Goal: Use online tool/utility: Utilize a website feature to perform a specific function

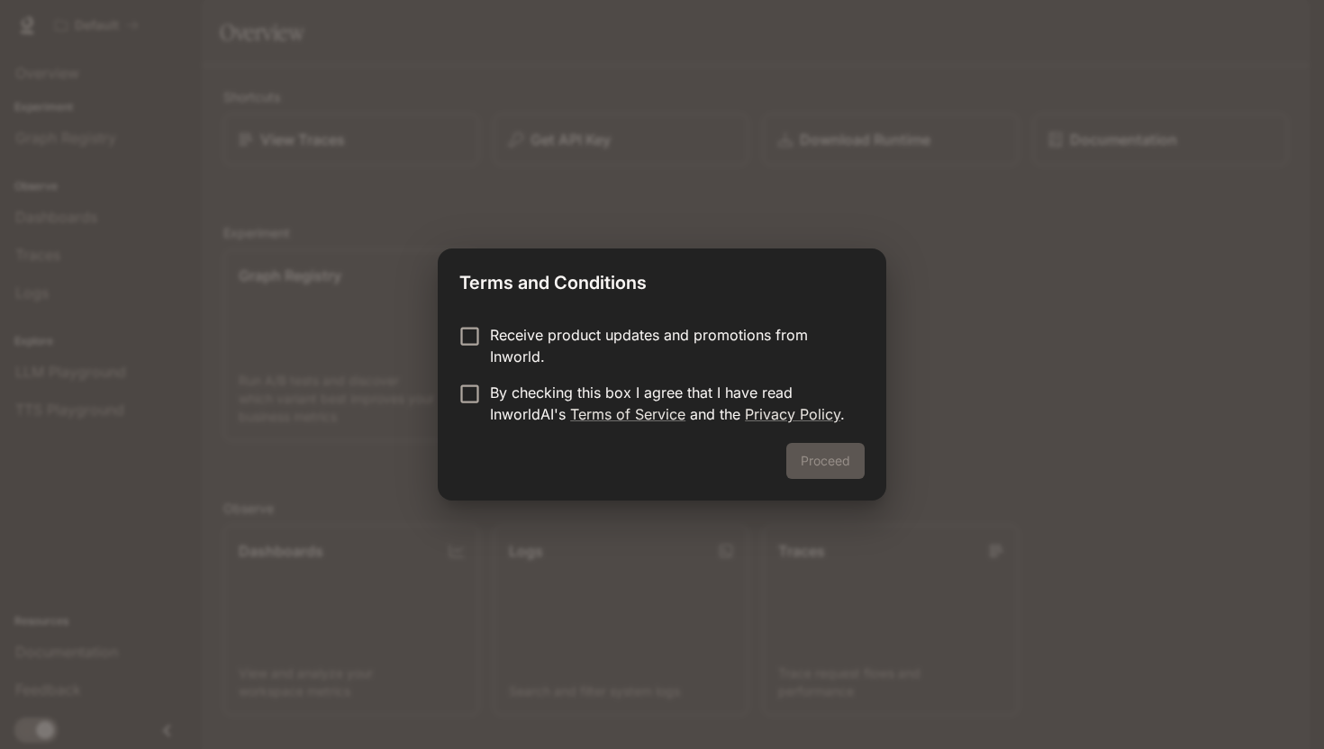
click at [504, 387] on p "By checking this box I agree that I have read InworldAI's Terms of Service and …" at bounding box center [670, 403] width 360 height 43
click at [828, 462] on button "Proceed" at bounding box center [825, 461] width 78 height 36
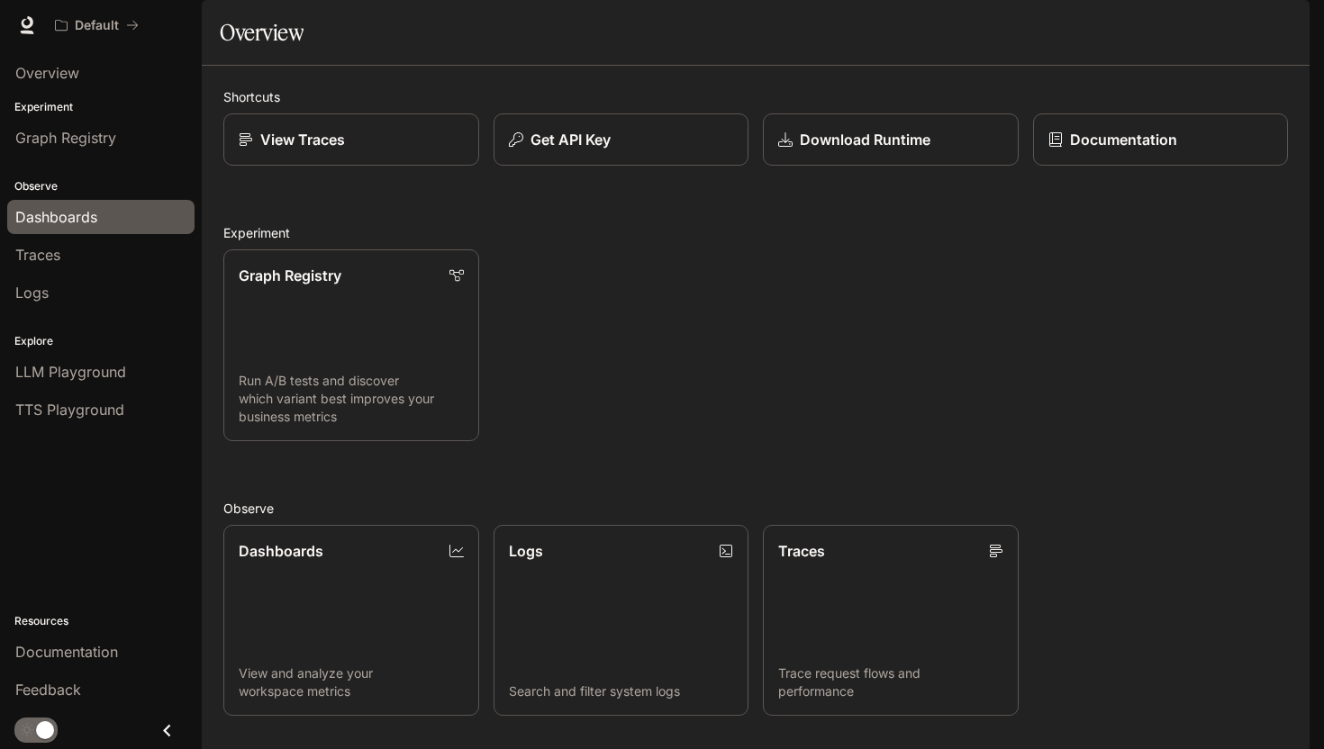
click at [71, 220] on span "Dashboards" at bounding box center [56, 217] width 82 height 22
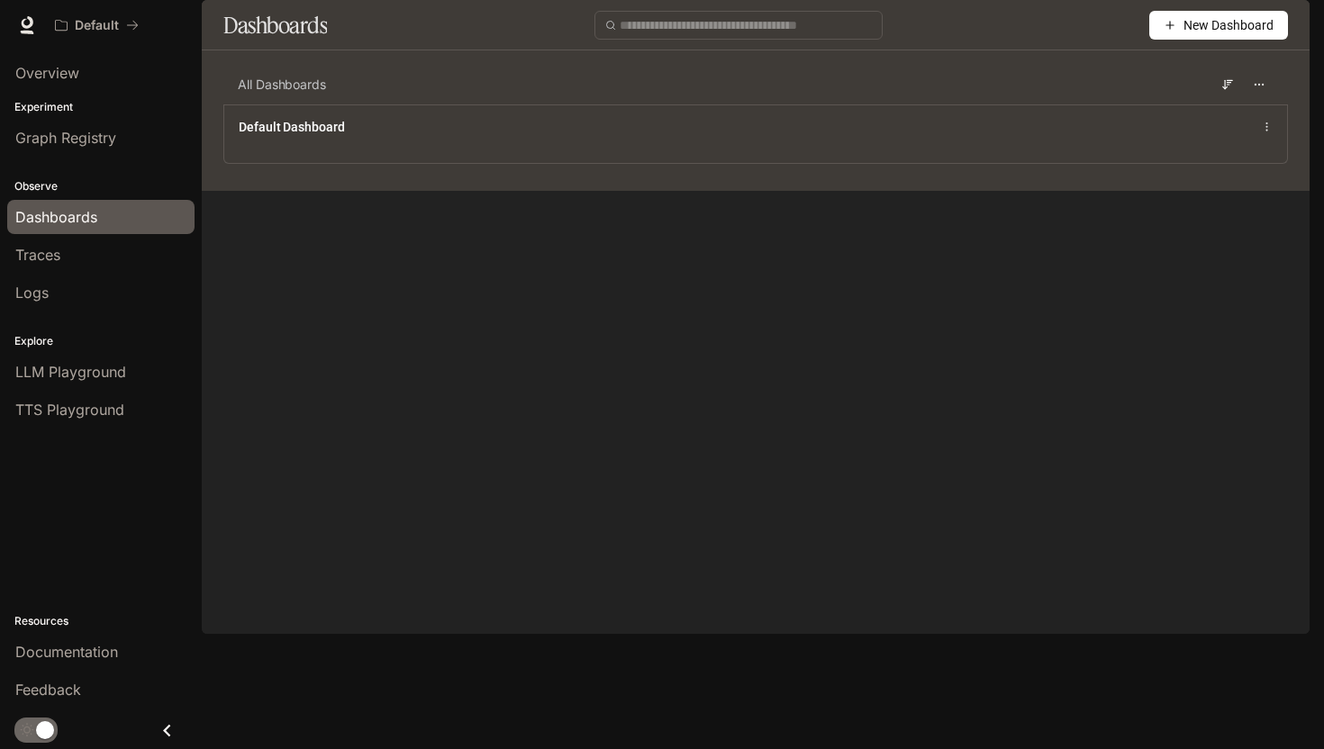
click at [467, 191] on div "All Dashboards Default Dashboard" at bounding box center [756, 128] width 1108 height 126
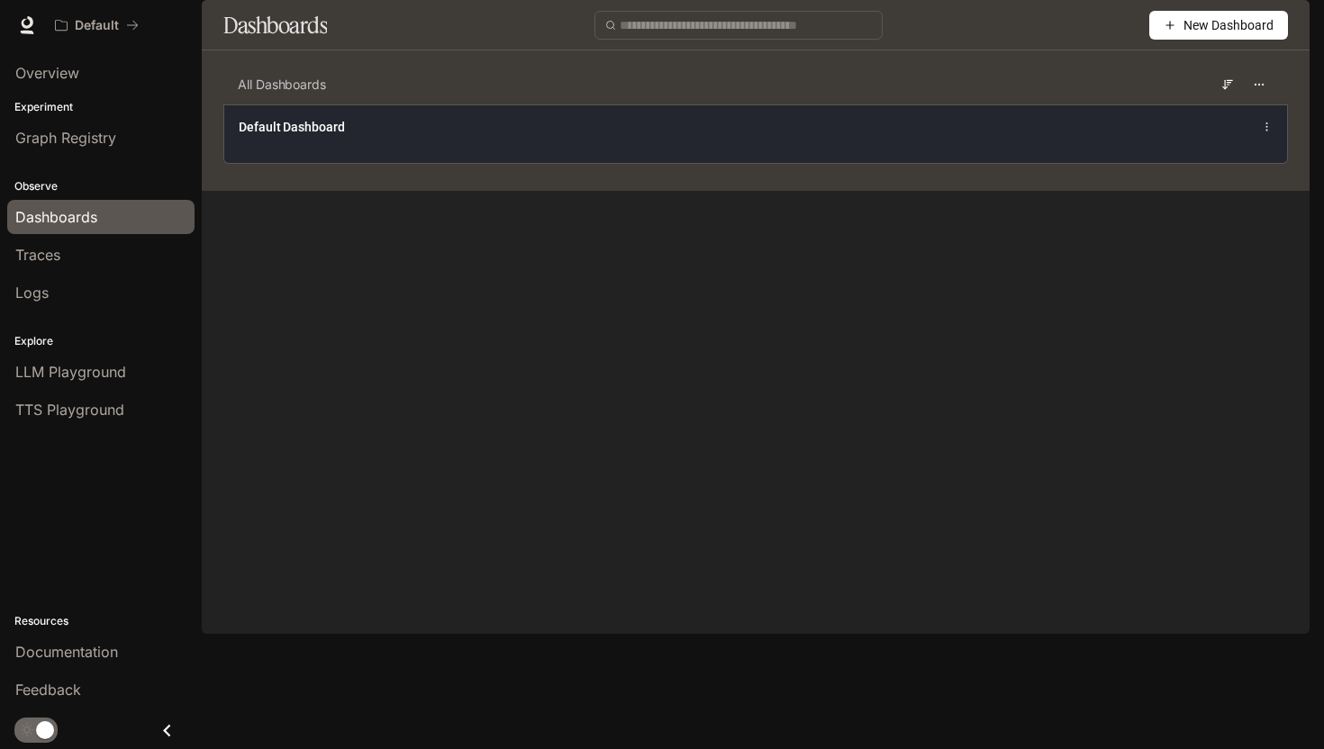
click at [460, 163] on div "Default Dashboard" at bounding box center [755, 133] width 1063 height 59
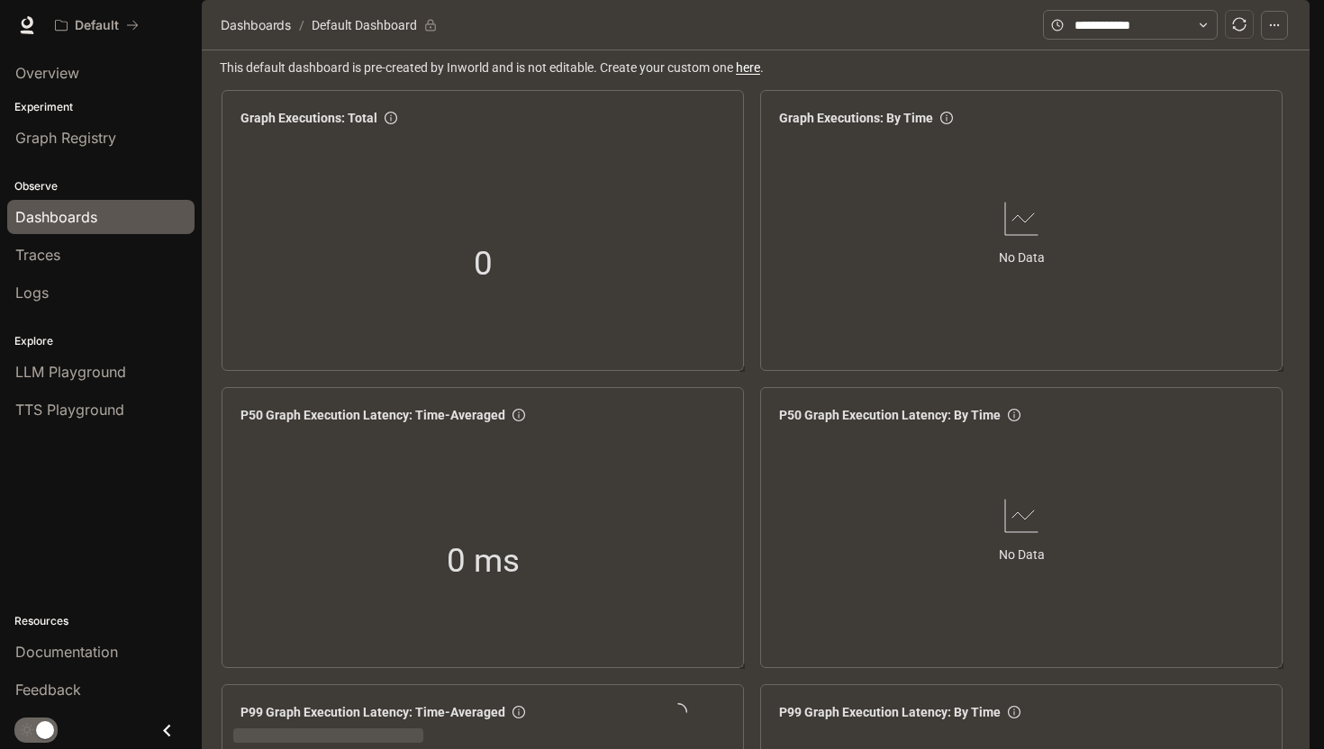
scroll to position [723, 0]
click at [68, 257] on div "Traces" at bounding box center [100, 255] width 171 height 22
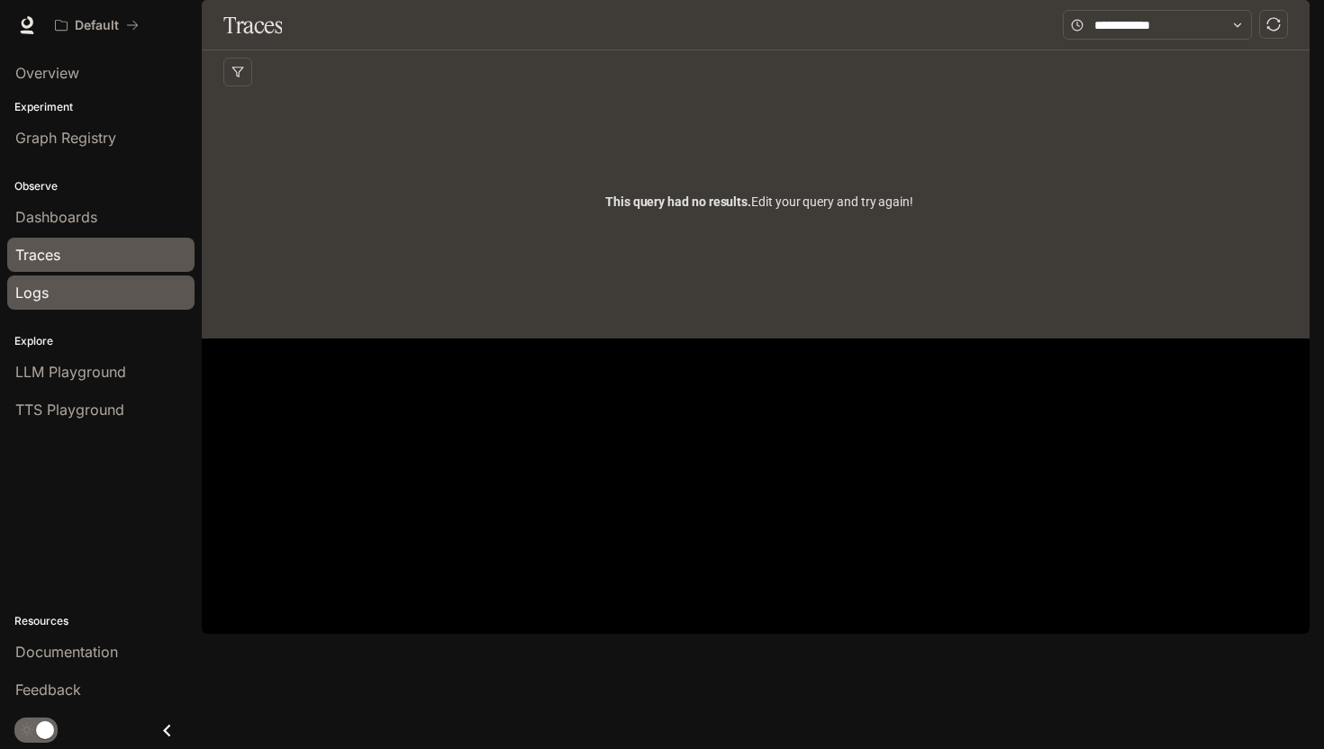
click at [67, 287] on div "Logs" at bounding box center [100, 293] width 171 height 22
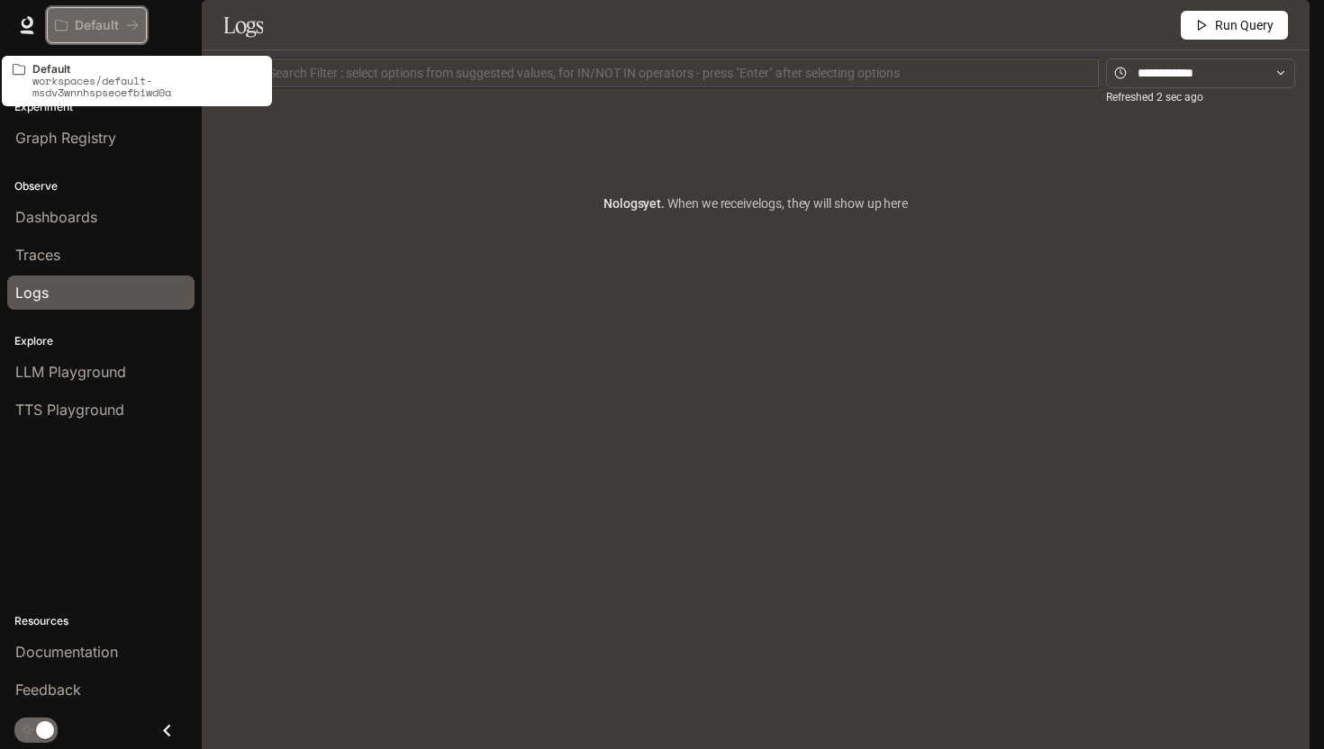
click at [91, 24] on p "Default" at bounding box center [97, 25] width 44 height 15
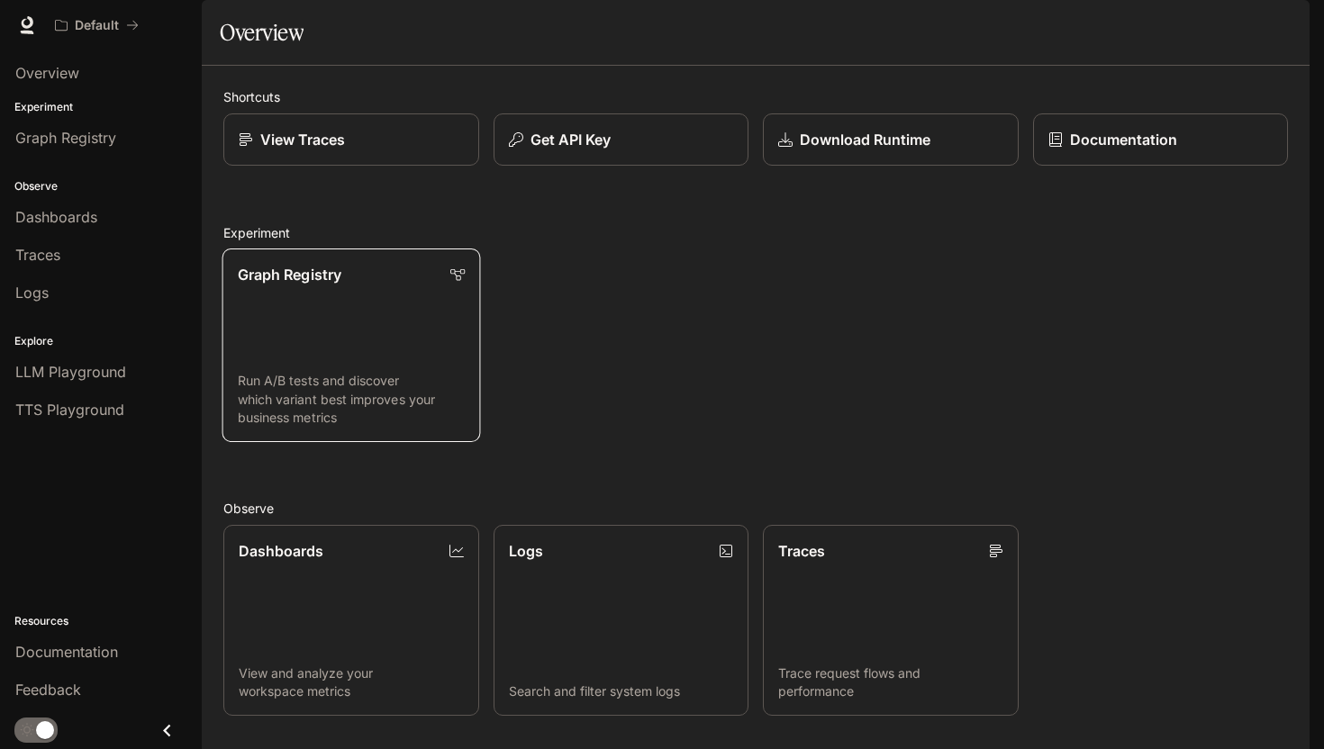
scroll to position [328, 0]
click at [131, 368] on div "LLM Playground" at bounding box center [100, 372] width 171 height 22
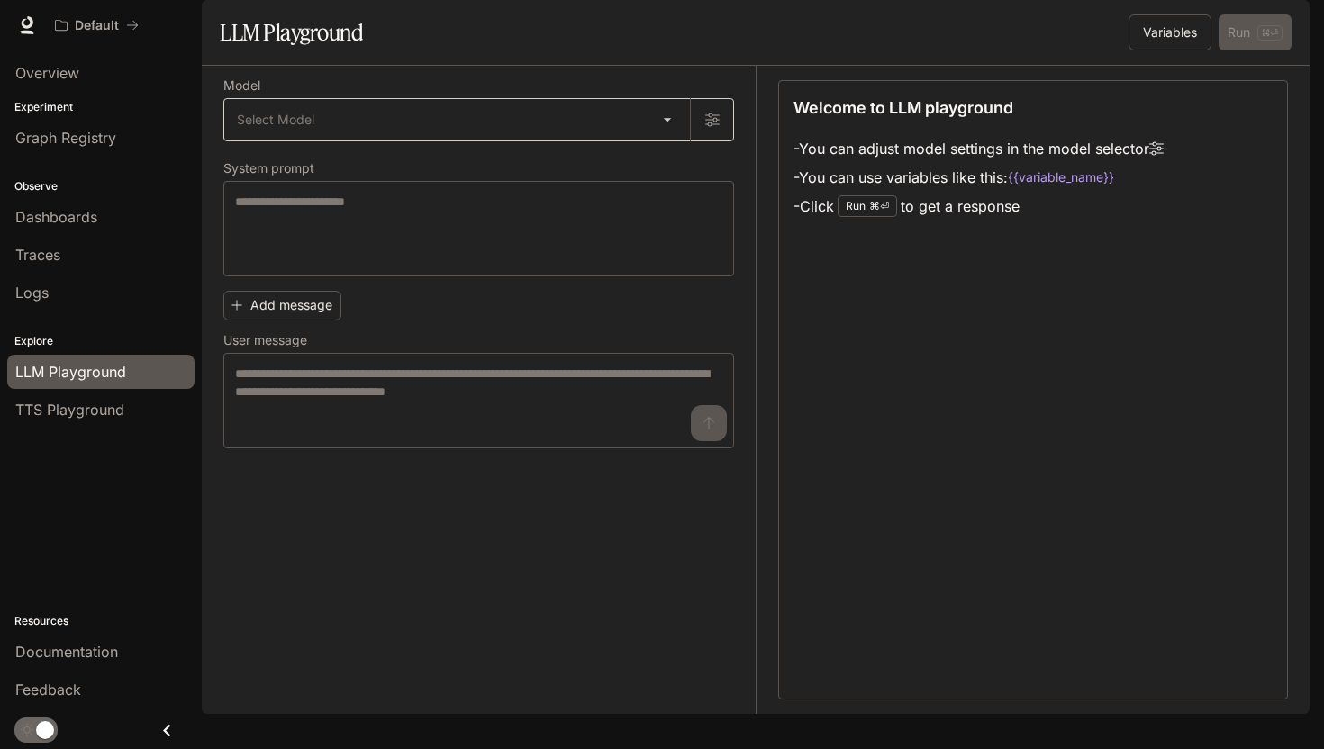
click at [340, 174] on body "Skip to main content Default Documentation Documentation Portal Overview Experi…" at bounding box center [662, 374] width 1324 height 749
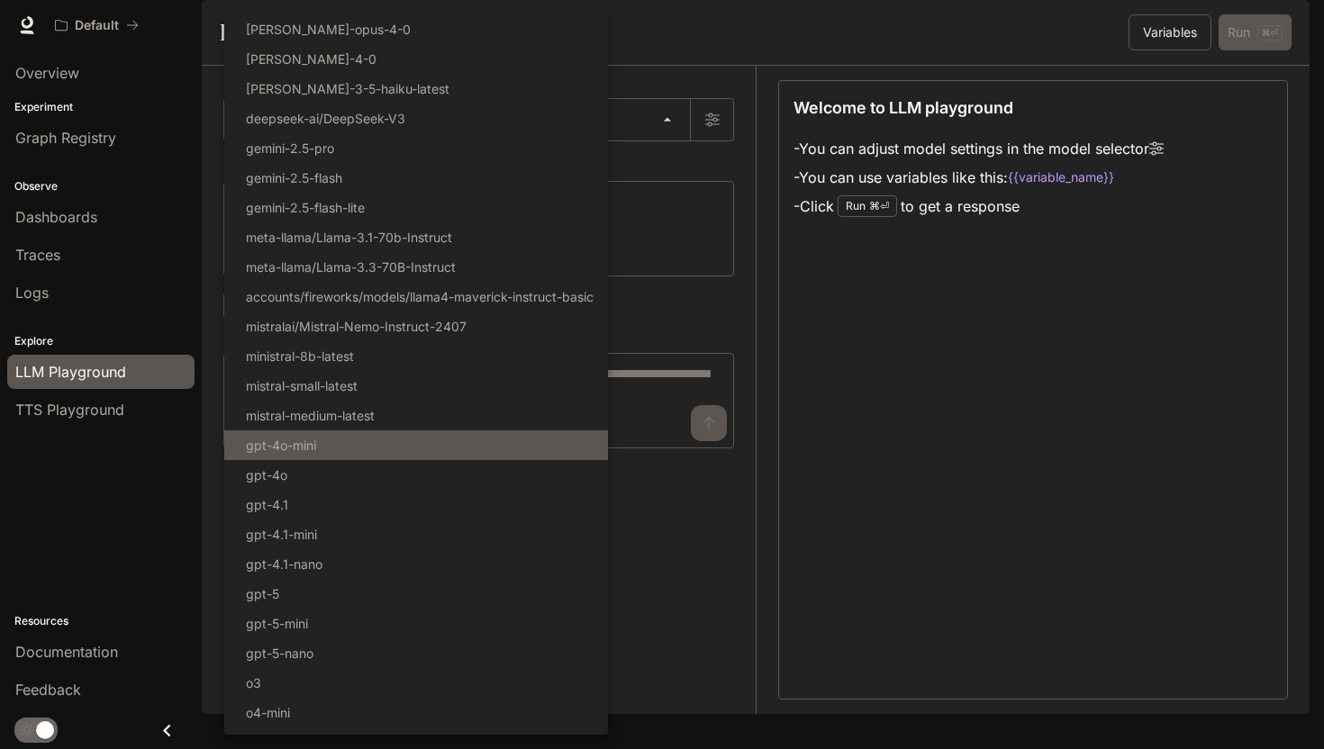
click at [361, 452] on li "gpt-4o-mini" at bounding box center [416, 446] width 384 height 30
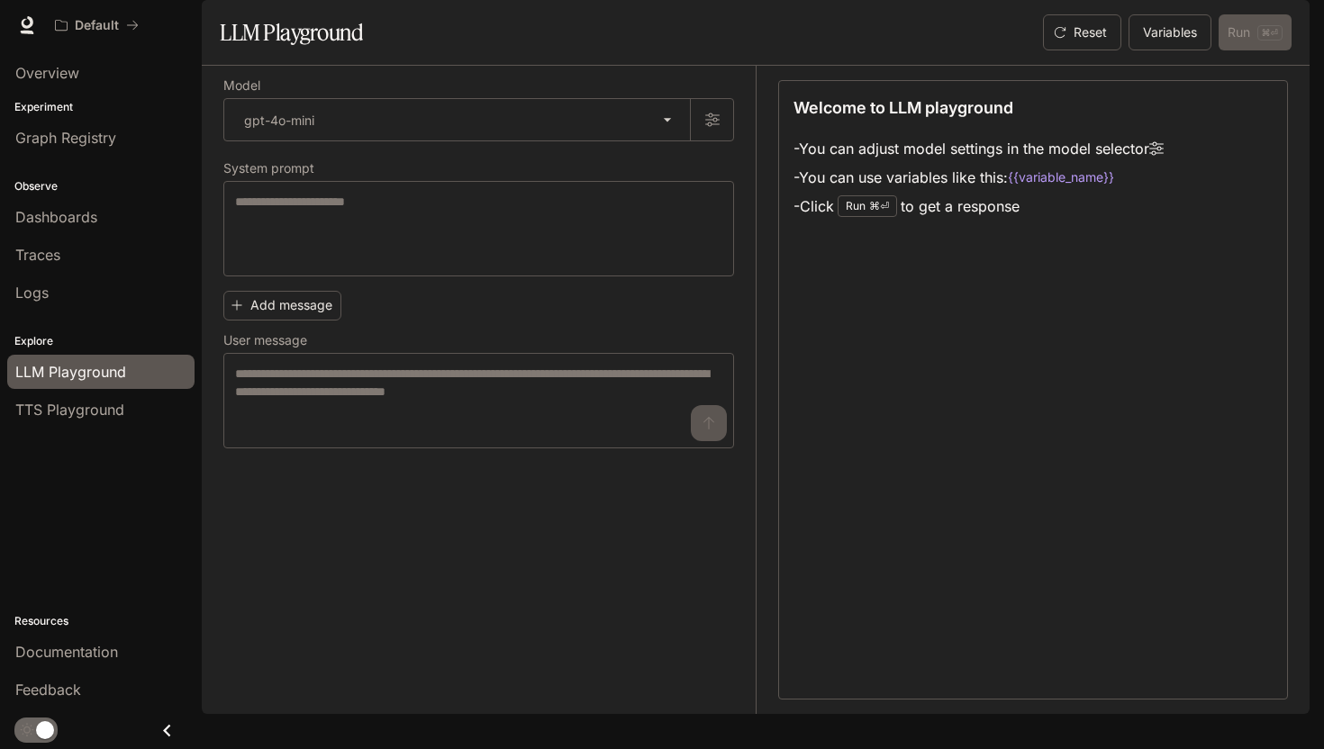
click at [361, 442] on li "gpt-5-mini" at bounding box center [368, 433] width 288 height 17
type input "**********"
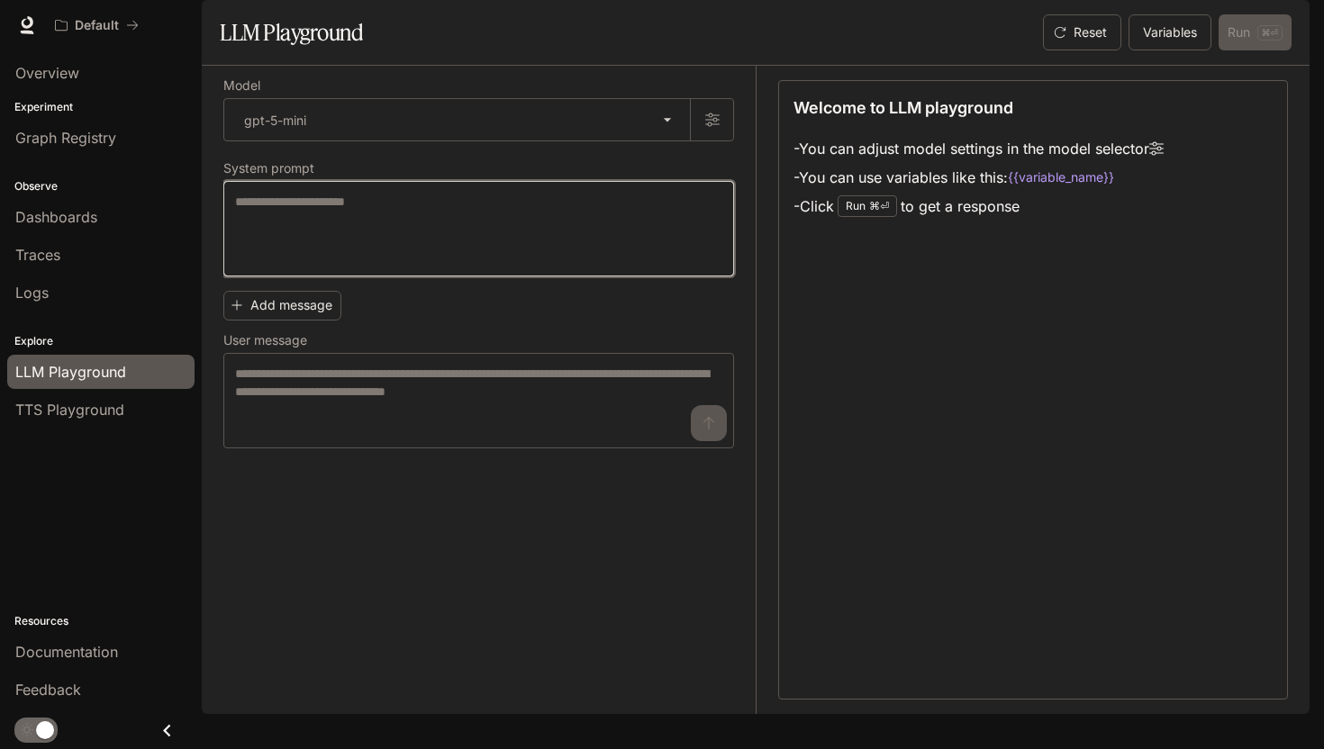
click at [340, 260] on textarea at bounding box center [478, 229] width 487 height 72
